Goal: Information Seeking & Learning: Learn about a topic

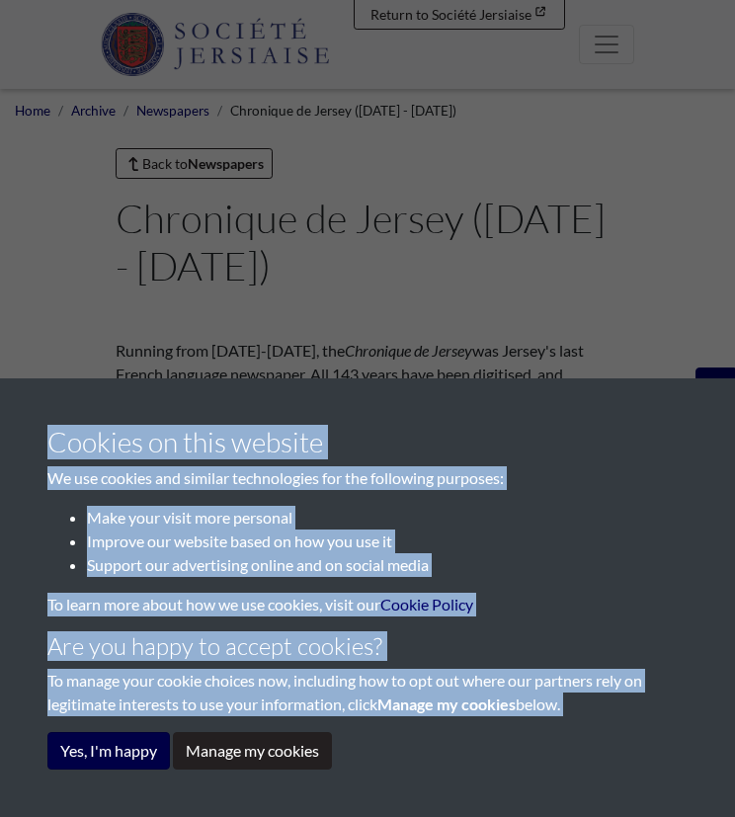
drag, startPoint x: 351, startPoint y: 256, endPoint x: 124, endPoint y: 733, distance: 528.2
click at [124, 733] on div "Cookies on this website We use cookies and similar technologies for the followi…" at bounding box center [367, 408] width 735 height 817
drag, startPoint x: 124, startPoint y: 733, endPoint x: 128, endPoint y: 745, distance: 13.4
click at [128, 745] on button "Yes, I'm happy" at bounding box center [108, 751] width 122 height 38
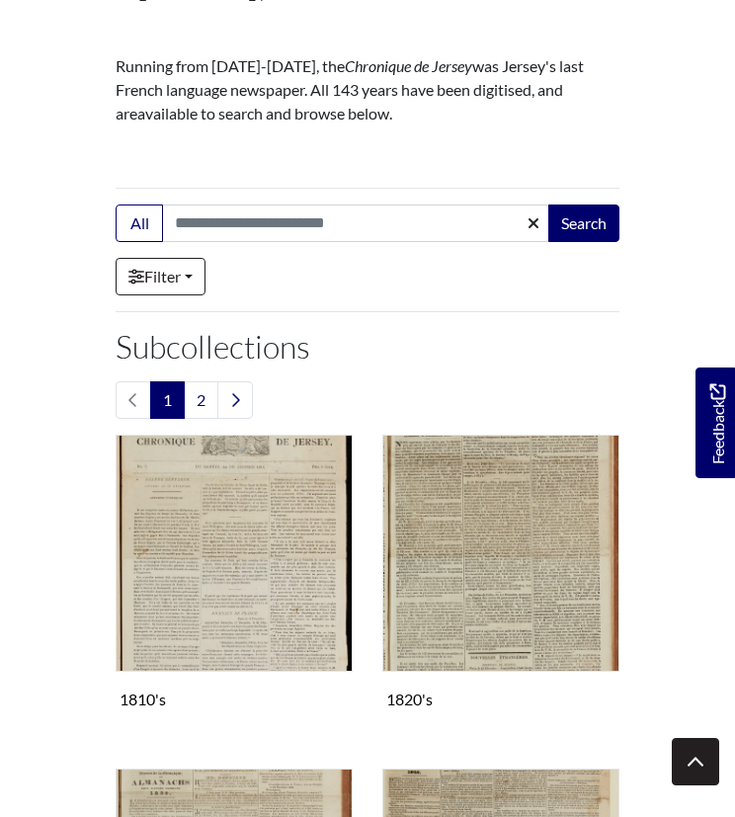
scroll to position [284, 0]
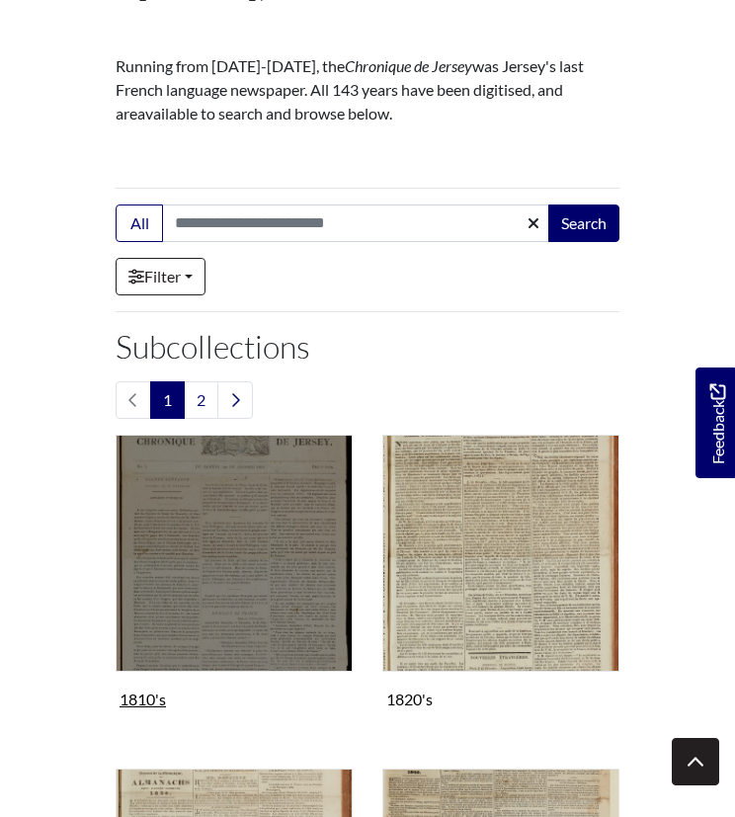
click at [239, 501] on img "Subcollection" at bounding box center [234, 552] width 237 height 237
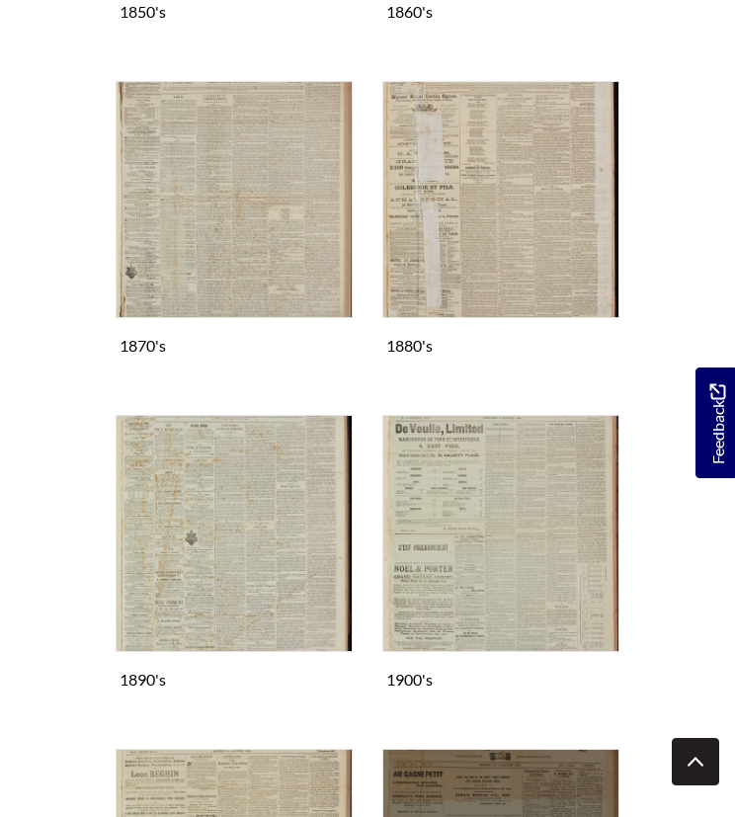
scroll to position [1637, 0]
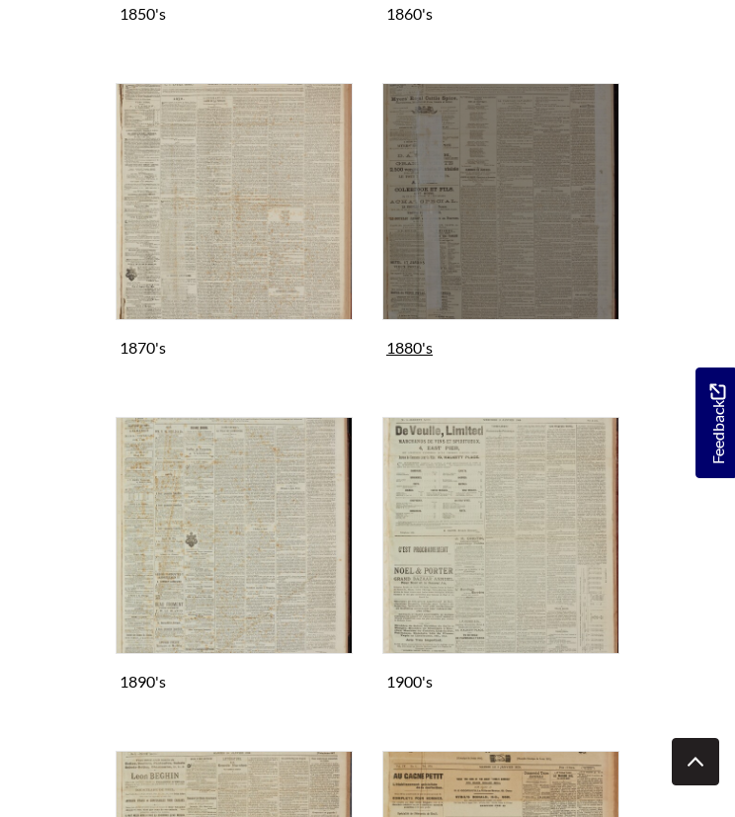
click at [494, 253] on img "Subcollection" at bounding box center [500, 201] width 237 height 237
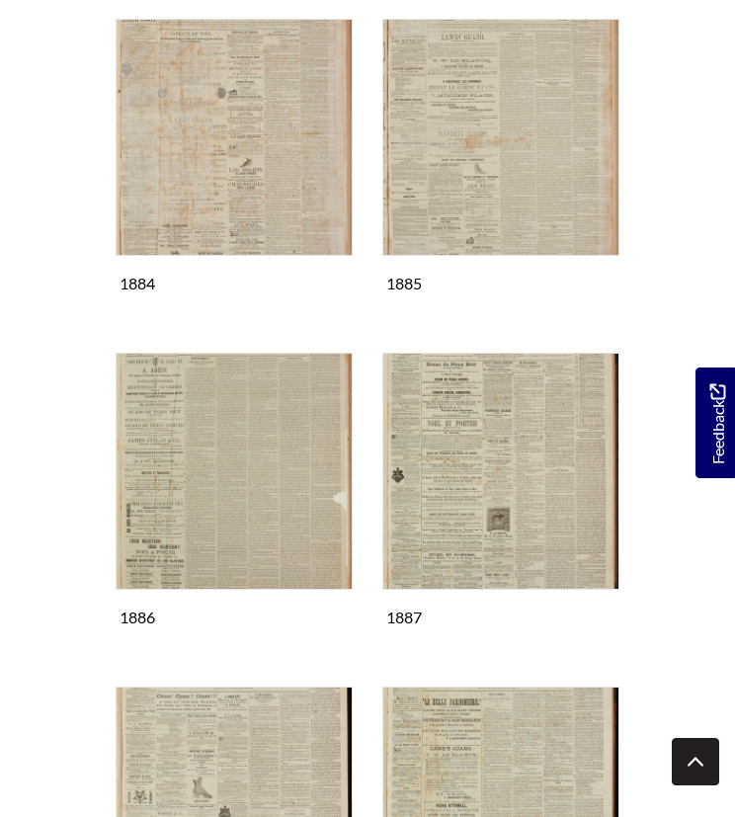
scroll to position [1069, 0]
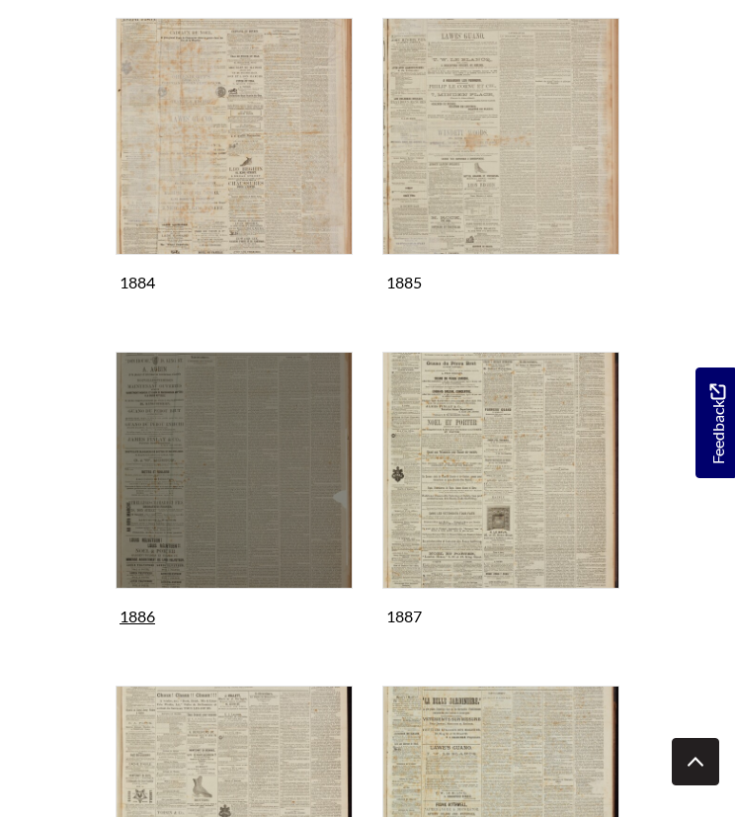
click at [197, 473] on img "Subcollection" at bounding box center [234, 469] width 237 height 237
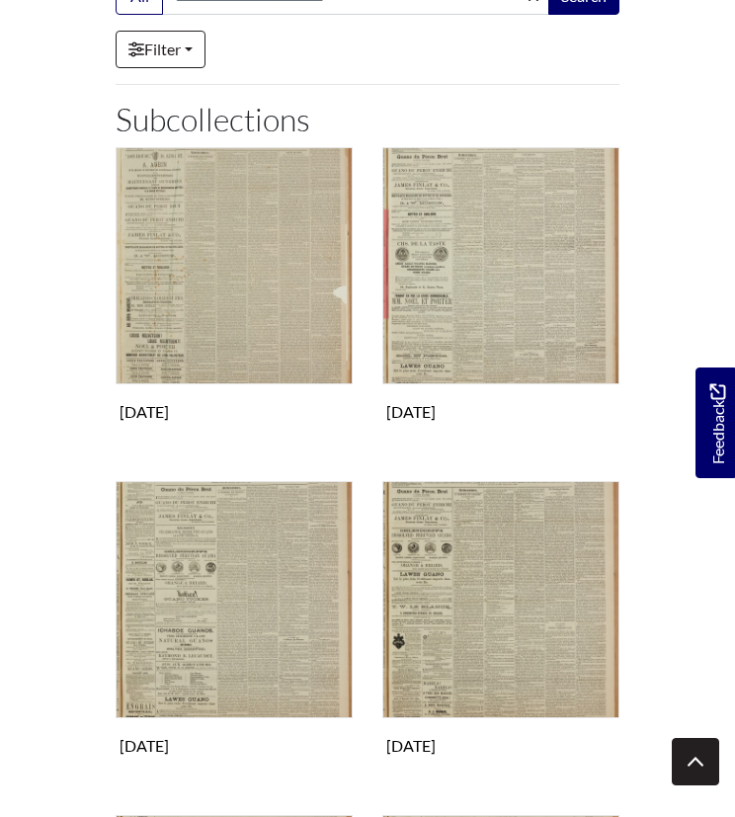
scroll to position [241, 0]
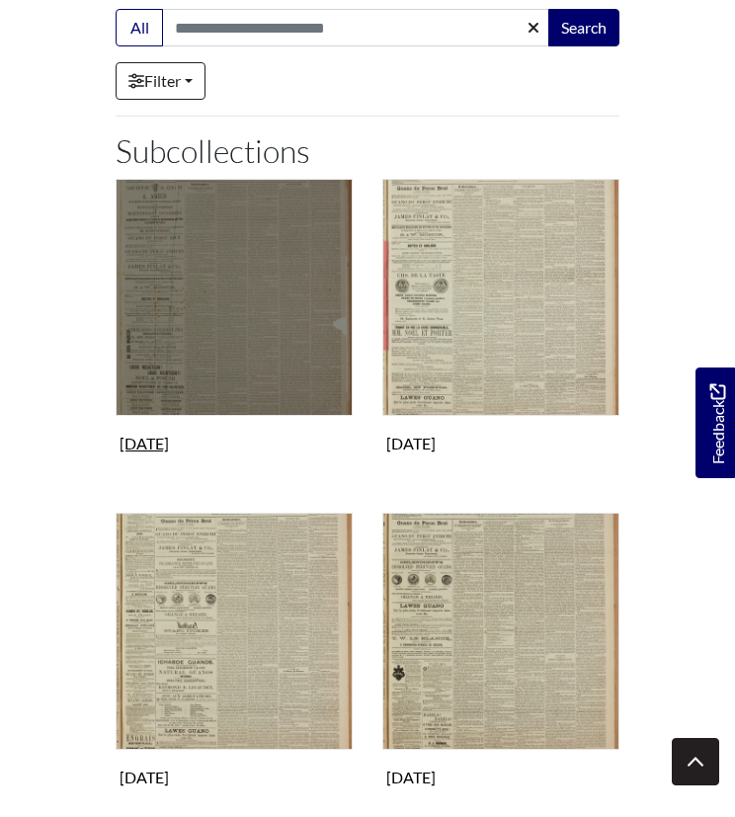
click at [249, 293] on img "Subcollection" at bounding box center [234, 297] width 237 height 237
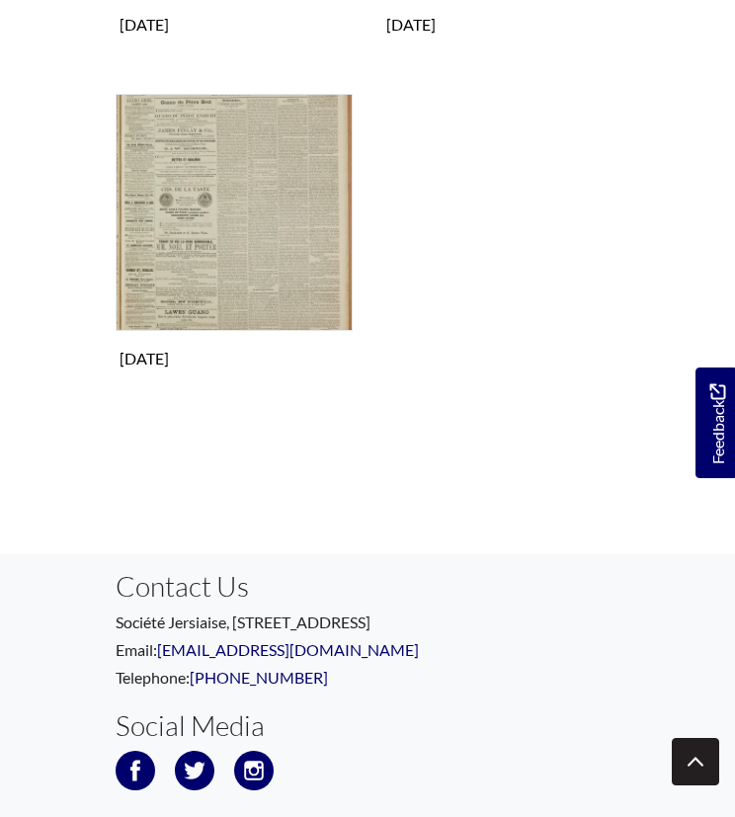
scroll to position [1639, 0]
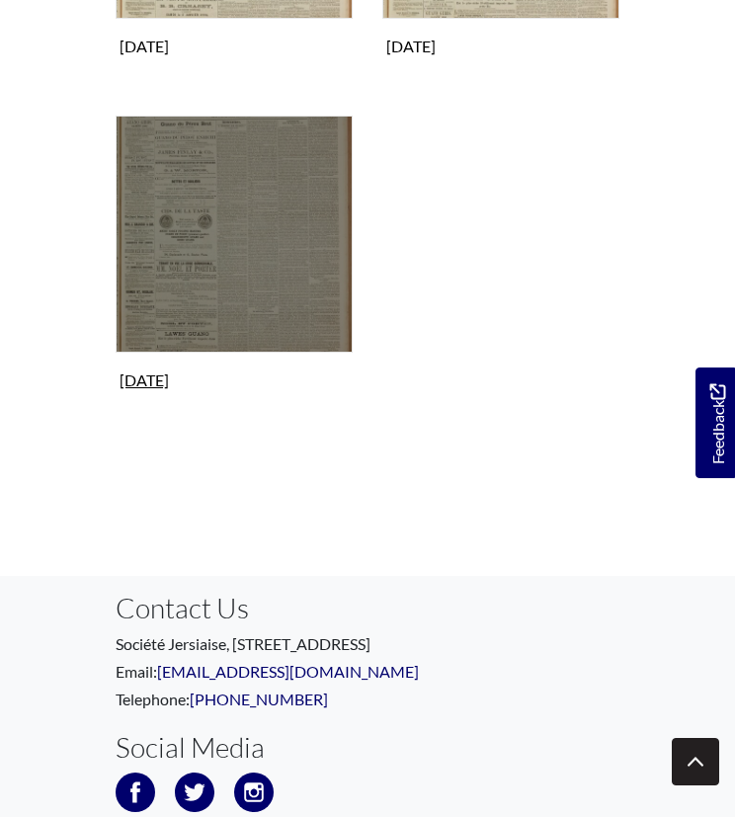
click at [258, 259] on img "Subcollection" at bounding box center [234, 234] width 237 height 237
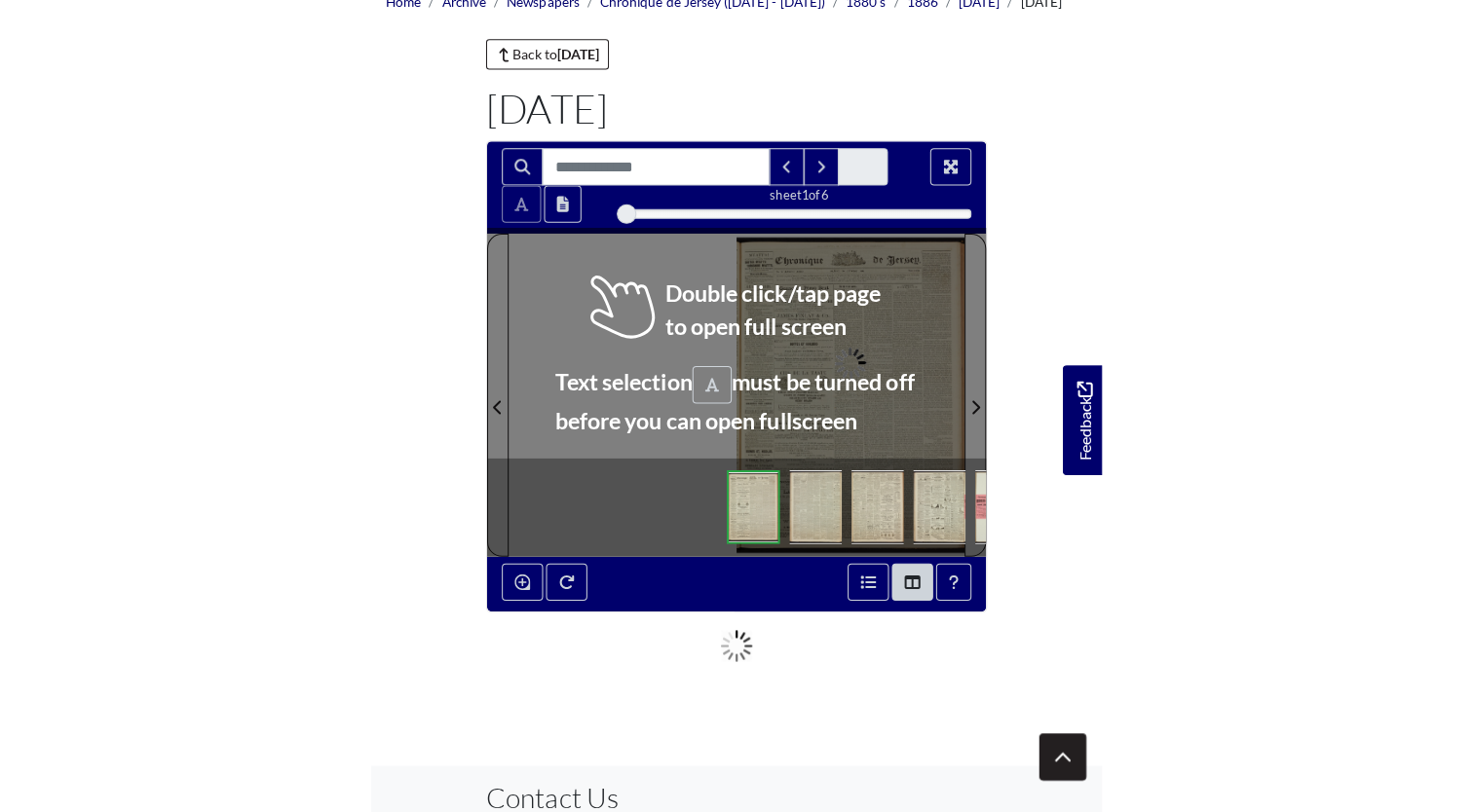
scroll to position [139, 0]
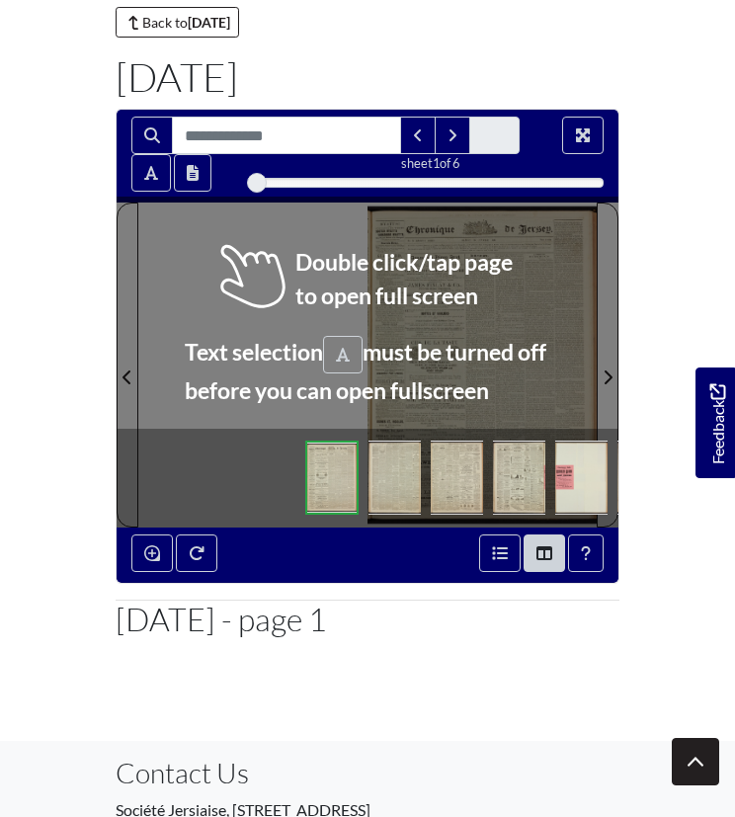
click at [363, 363] on div at bounding box center [367, 364] width 458 height 324
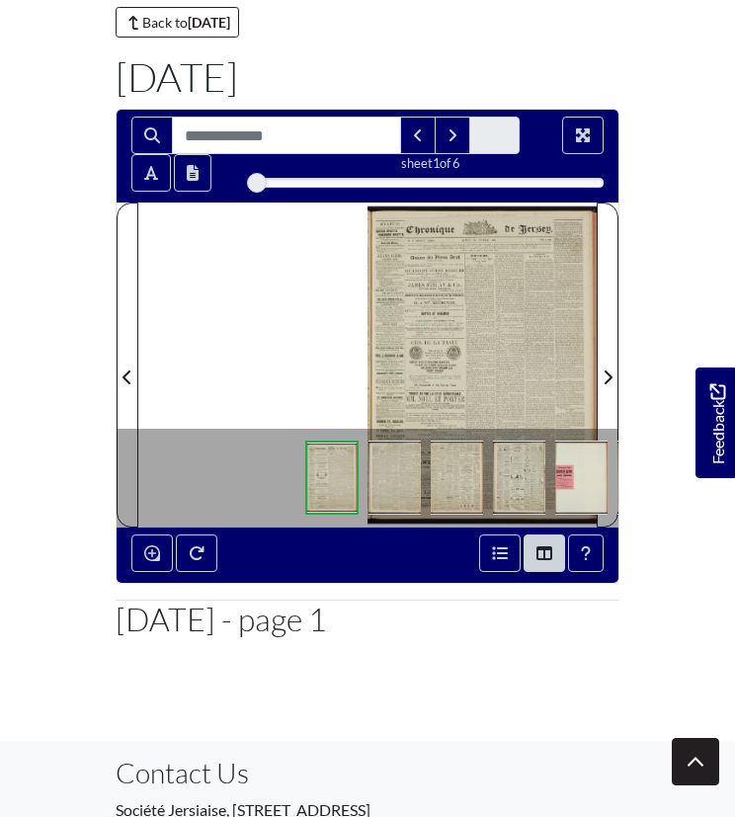
click at [363, 363] on div at bounding box center [367, 364] width 458 height 324
drag, startPoint x: 363, startPoint y: 363, endPoint x: 438, endPoint y: 366, distance: 75.1
click at [438, 366] on div at bounding box center [481, 364] width 229 height 324
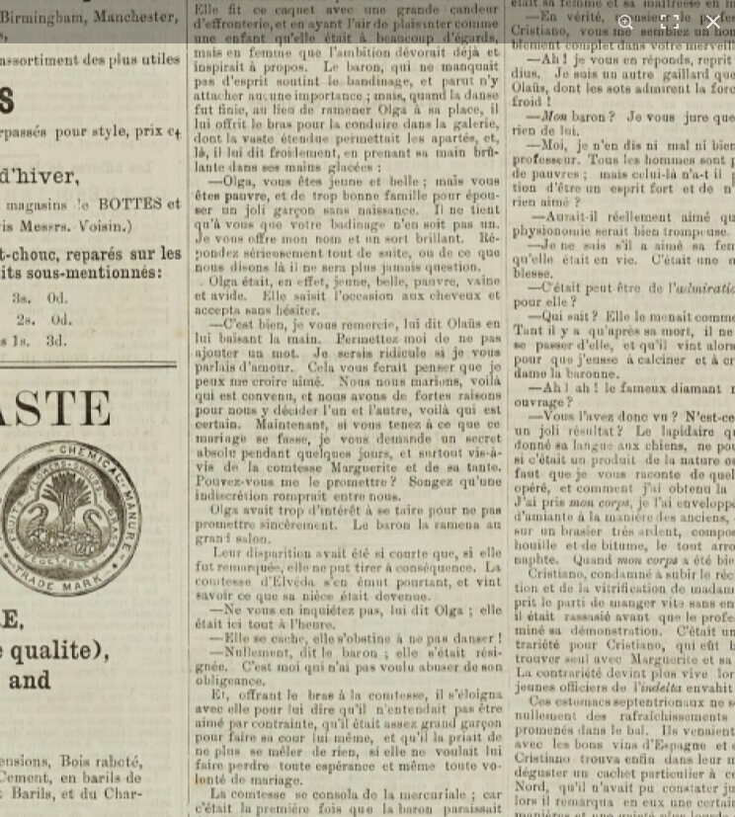
click at [376, 353] on img at bounding box center [368, 648] width 2443 height 3456
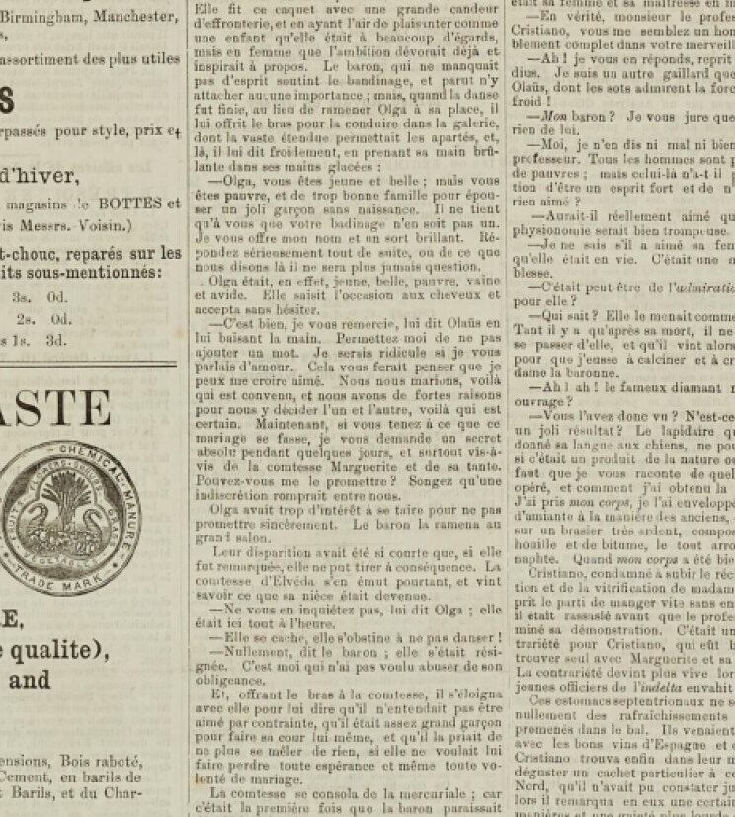
click at [376, 353] on img at bounding box center [368, 648] width 2443 height 3456
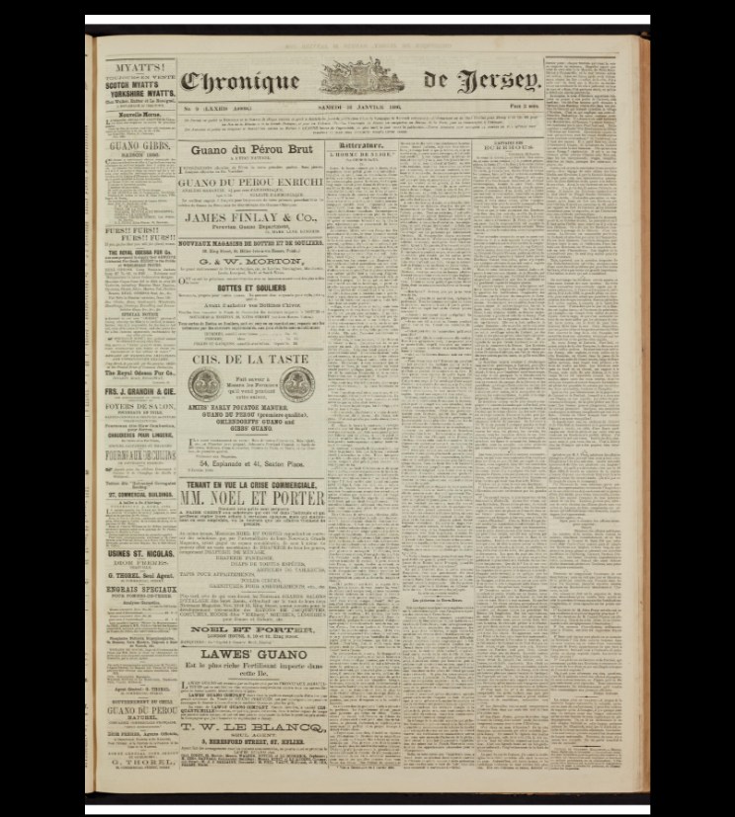
click at [376, 353] on img at bounding box center [367, 414] width 565 height 799
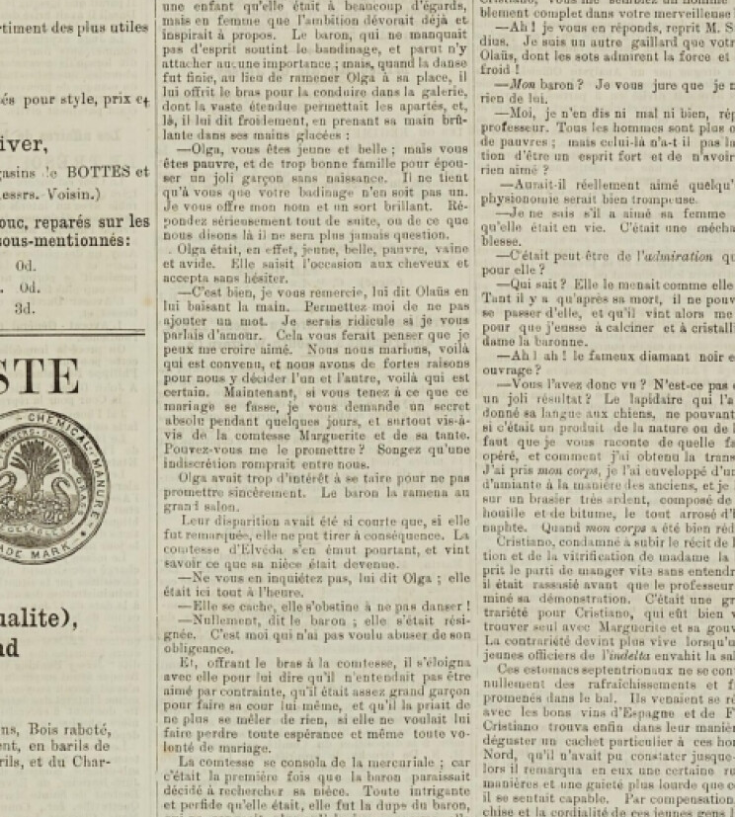
click at [376, 353] on img at bounding box center [336, 616] width 2443 height 3456
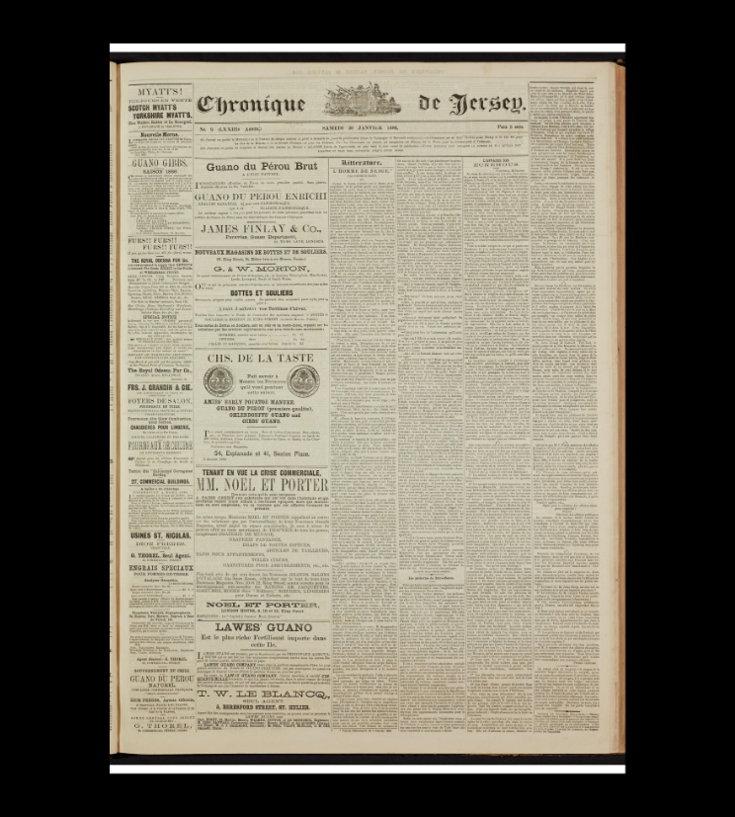
click at [376, 353] on img at bounding box center [367, 408] width 515 height 730
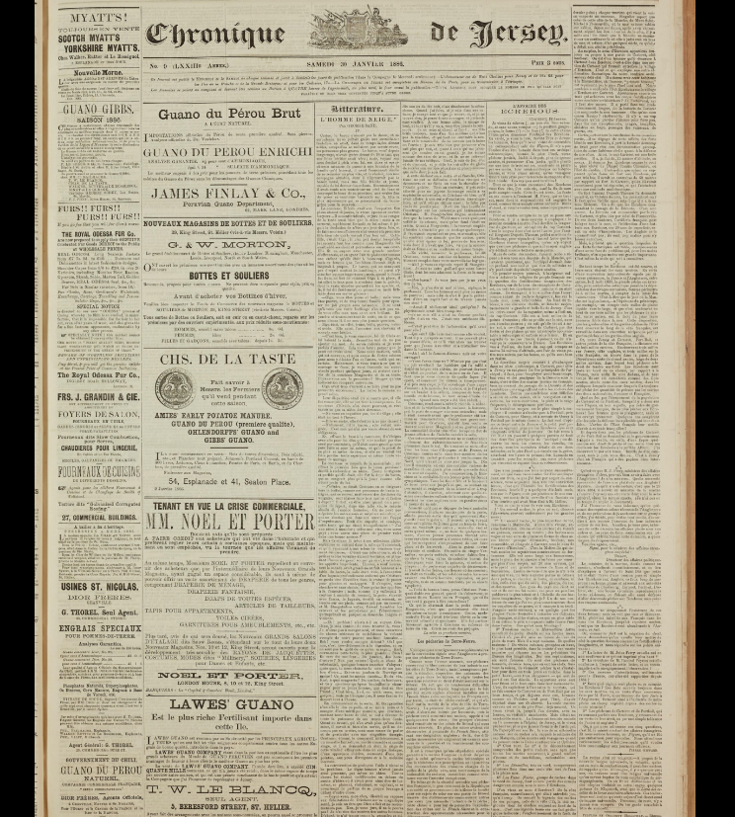
click at [376, 353] on img at bounding box center [365, 423] width 661 height 935
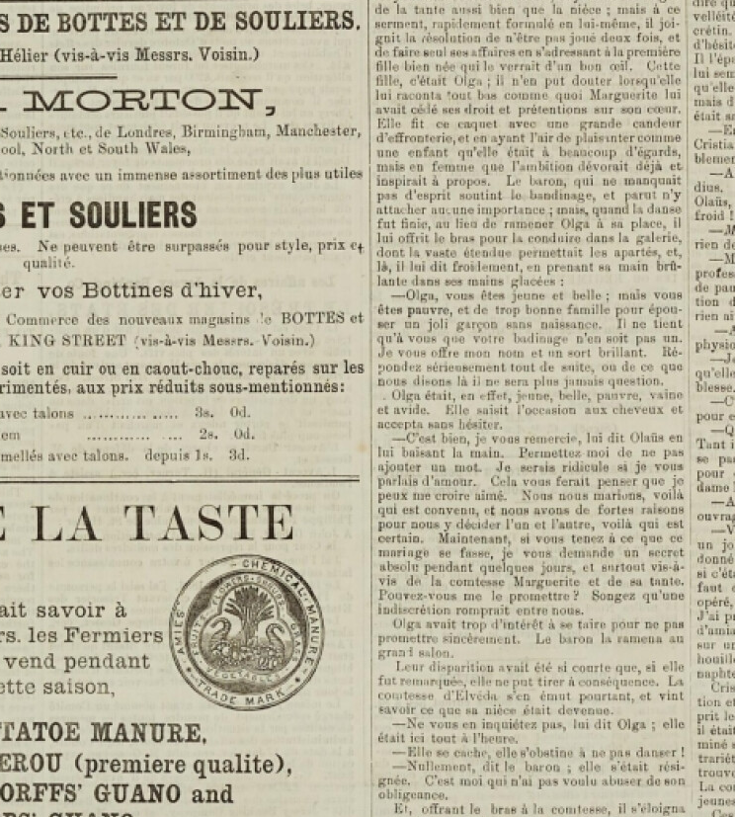
click at [608, 496] on img at bounding box center [551, 762] width 2443 height 3456
